Goal: Navigation & Orientation: Find specific page/section

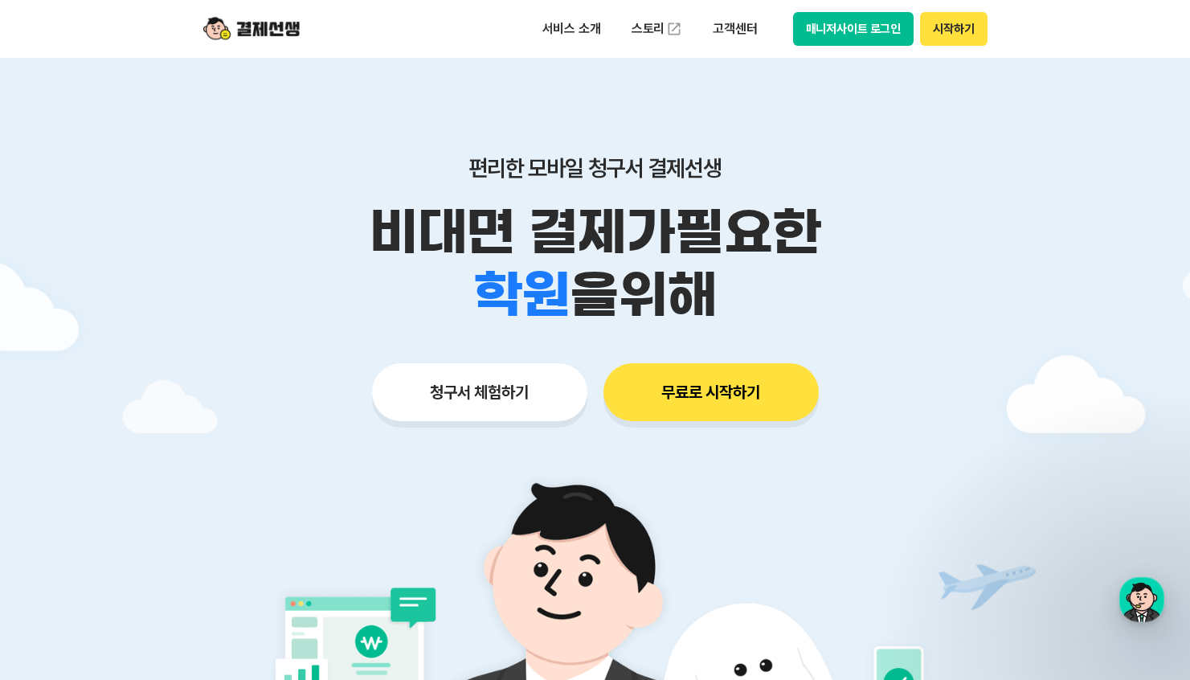
click at [448, 385] on button "청구서 체험하기" at bounding box center [479, 392] width 215 height 58
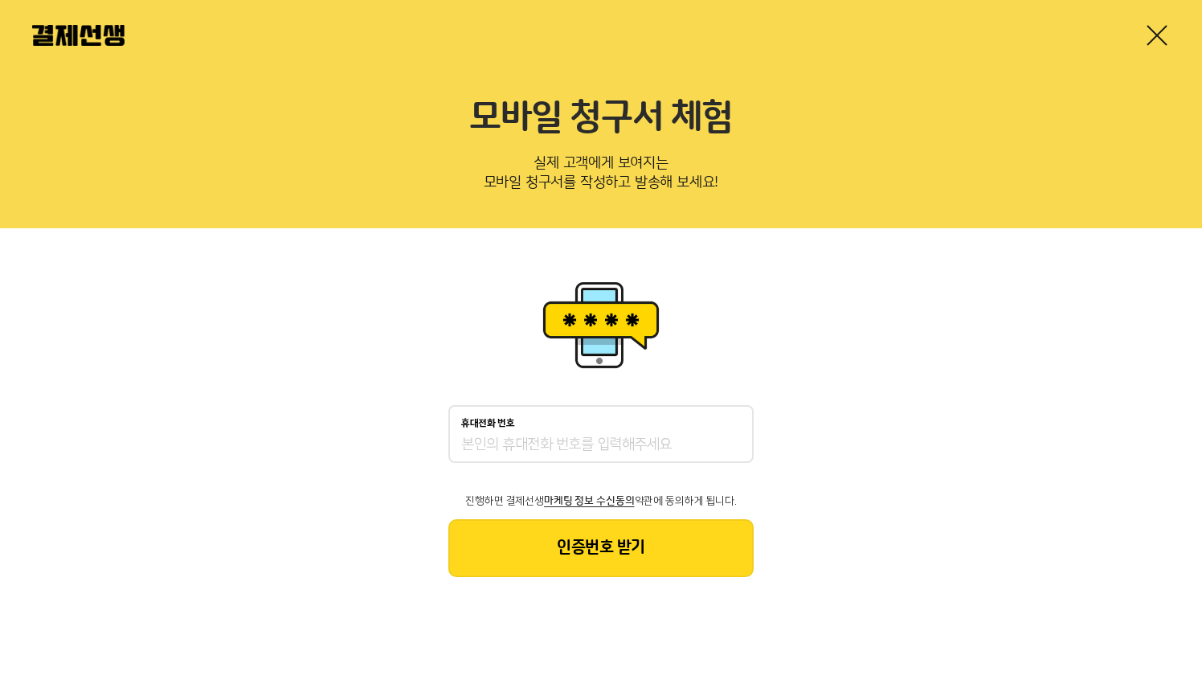
click at [87, 31] on img at bounding box center [78, 35] width 92 height 21
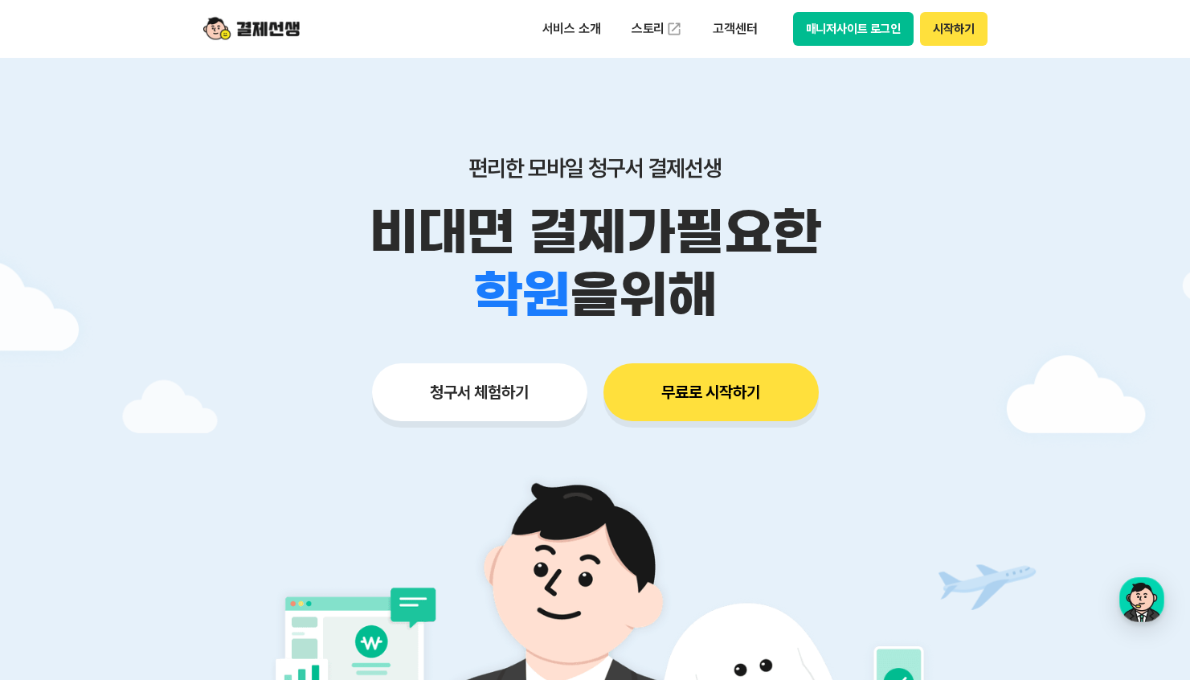
click at [893, 38] on button "매니저사이트 로그인" at bounding box center [853, 29] width 121 height 34
